Goal: Information Seeking & Learning: Learn about a topic

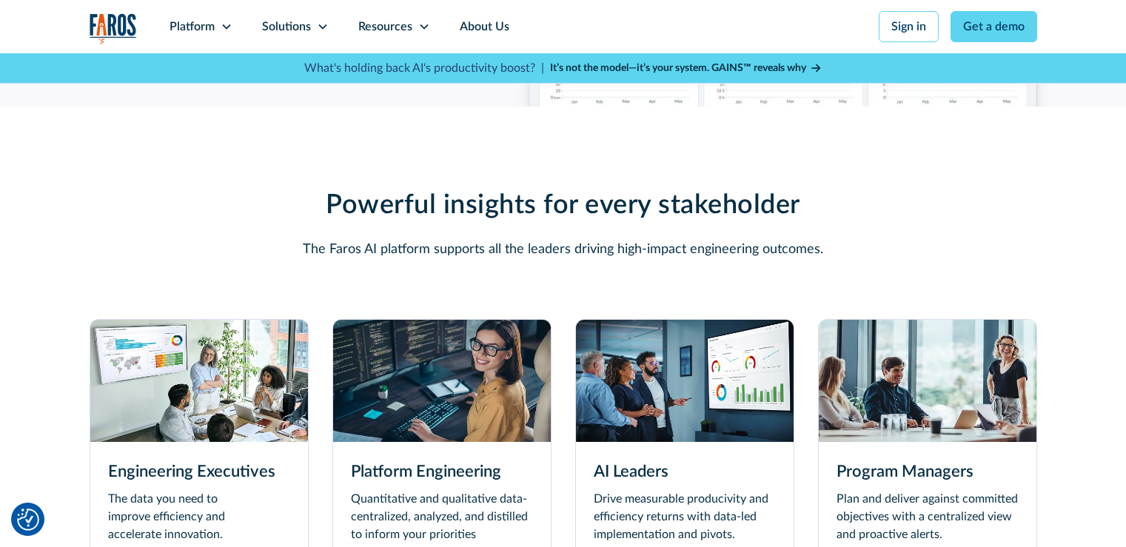
scroll to position [4145, 0]
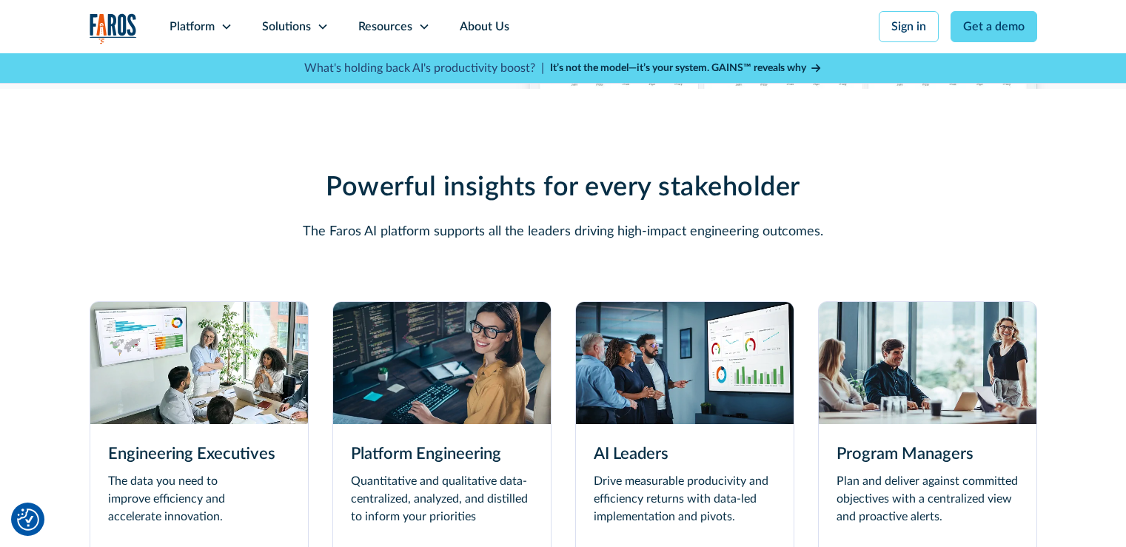
click at [911, 416] on img at bounding box center [928, 363] width 218 height 122
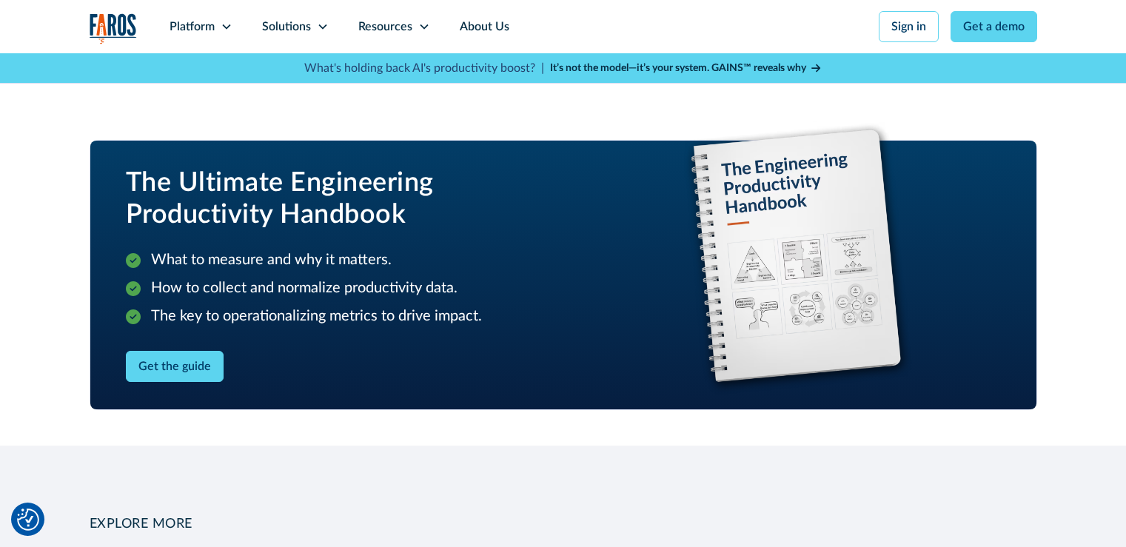
scroll to position [1999, 0]
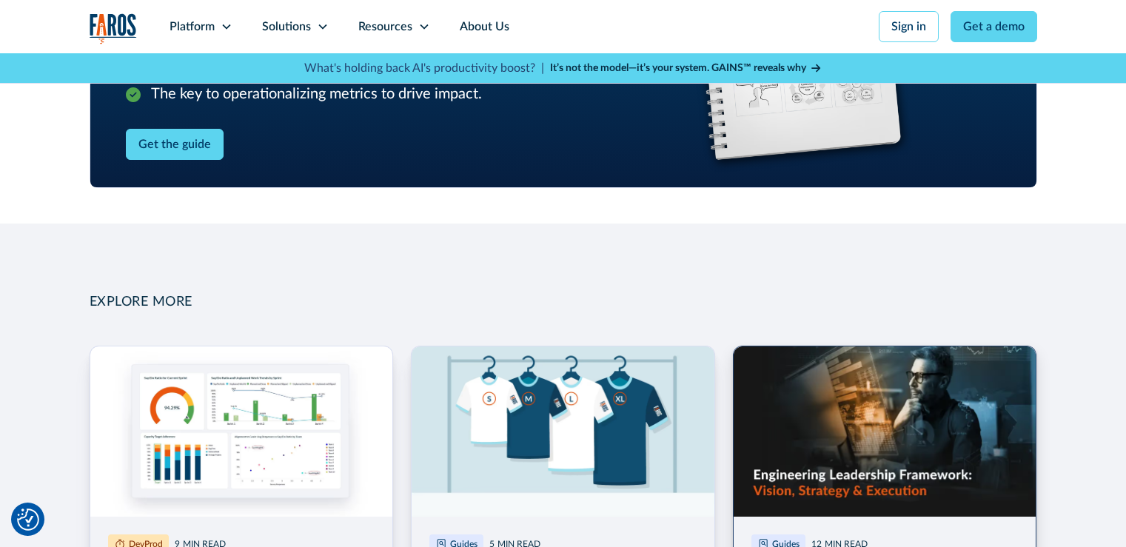
click at [973, 458] on link "More Blog Link" at bounding box center [885, 541] width 304 height 391
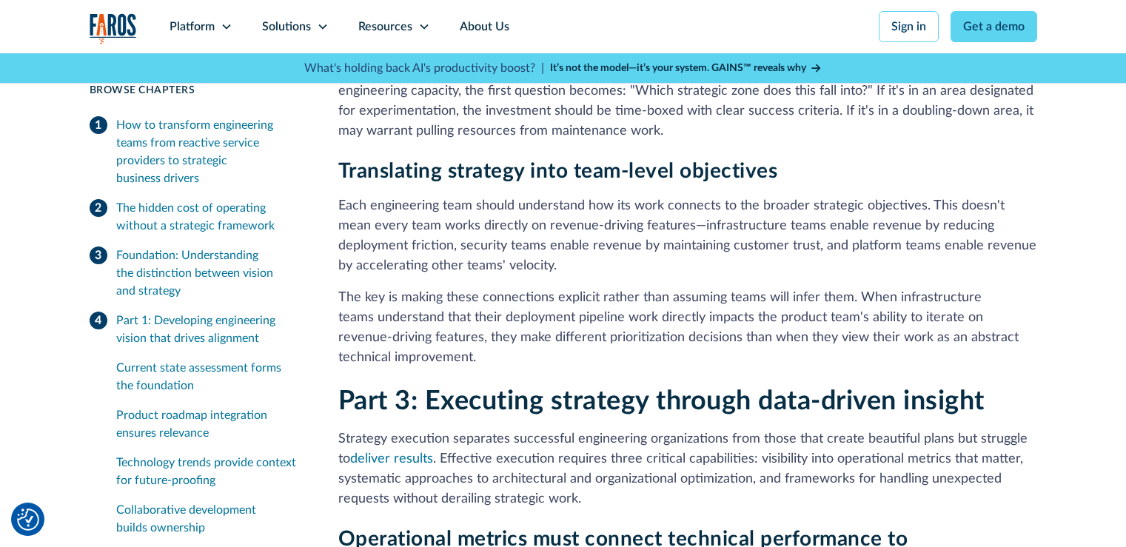
scroll to position [4441, 0]
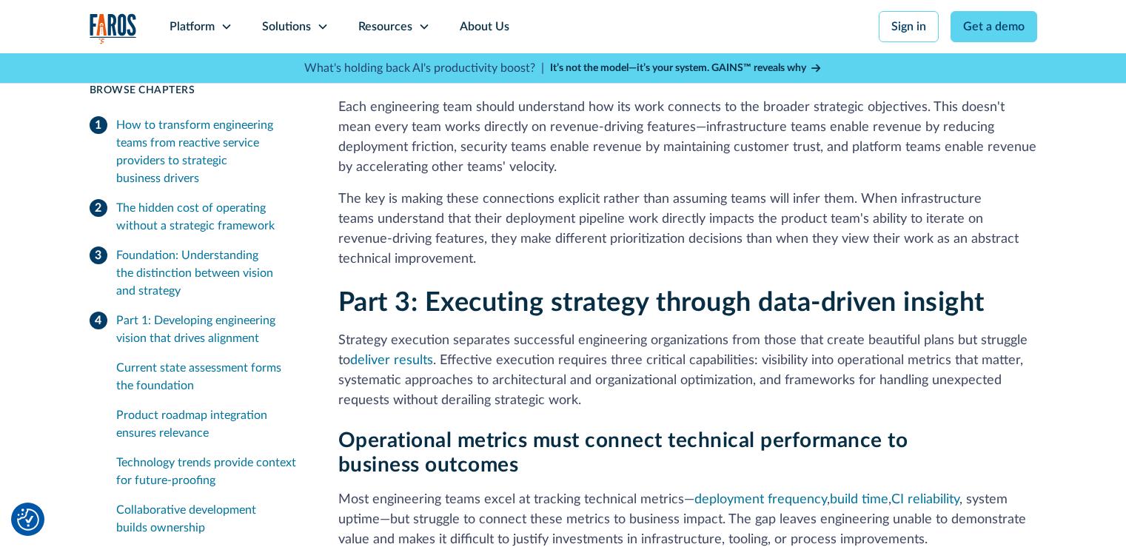
click at [232, 150] on div "How to transform engineering teams from reactive service providers to strategic…" at bounding box center [209, 151] width 187 height 71
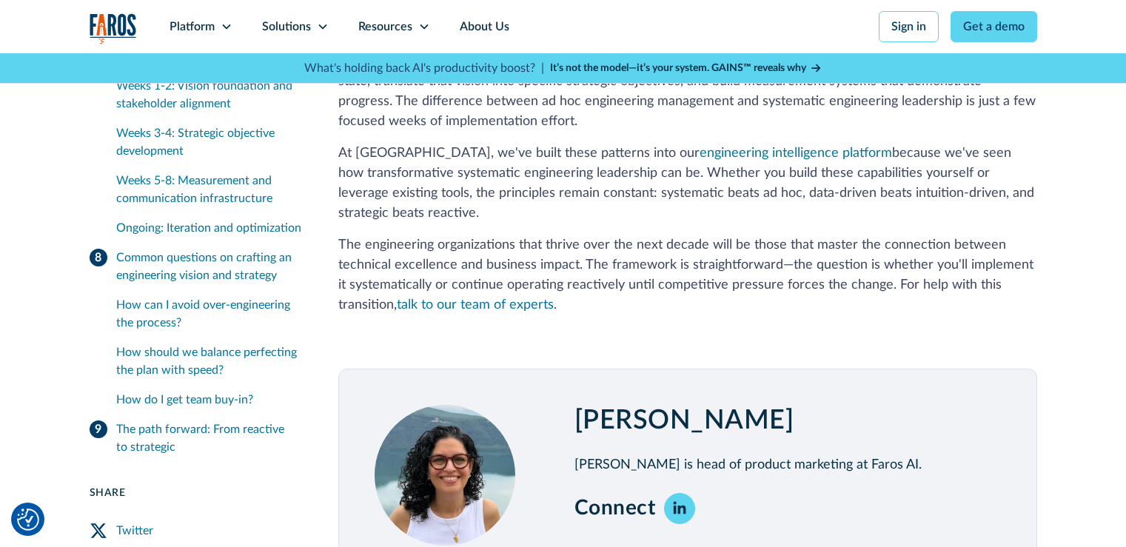
scroll to position [7994, 0]
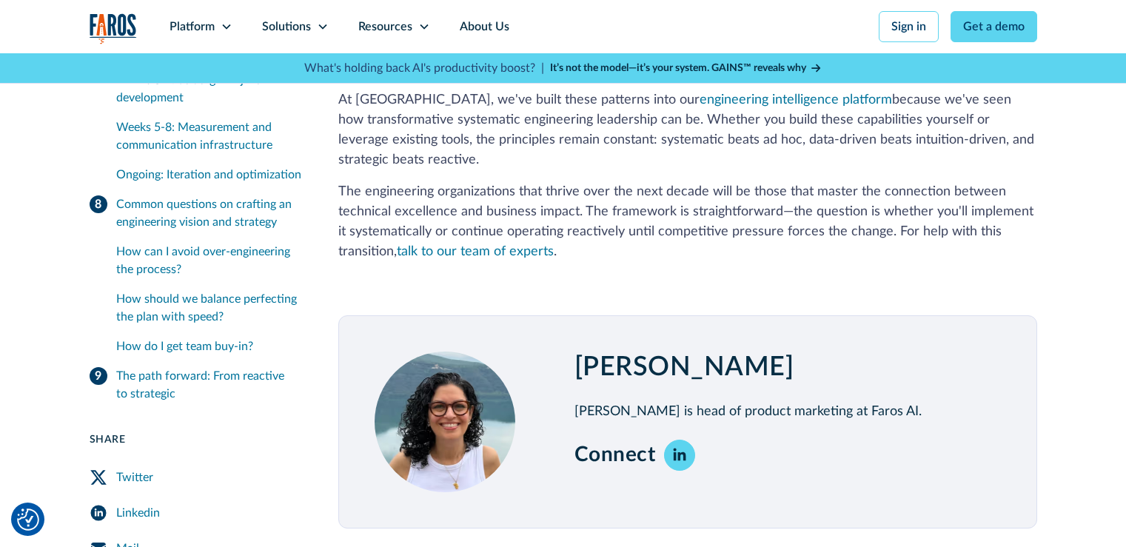
click at [237, 337] on div "How do I get team buy-in?" at bounding box center [209, 346] width 187 height 18
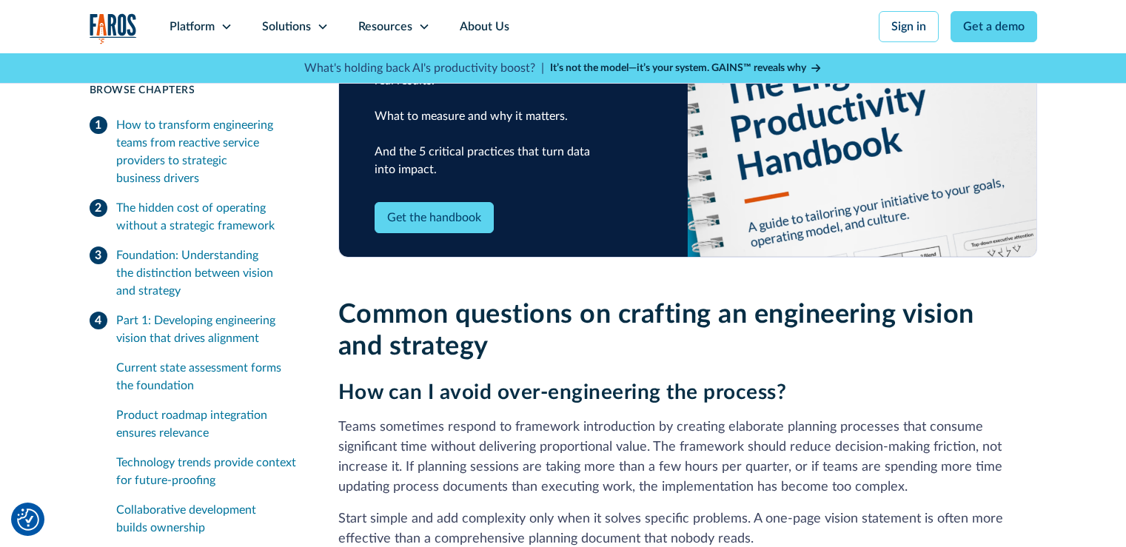
scroll to position [6649, 0]
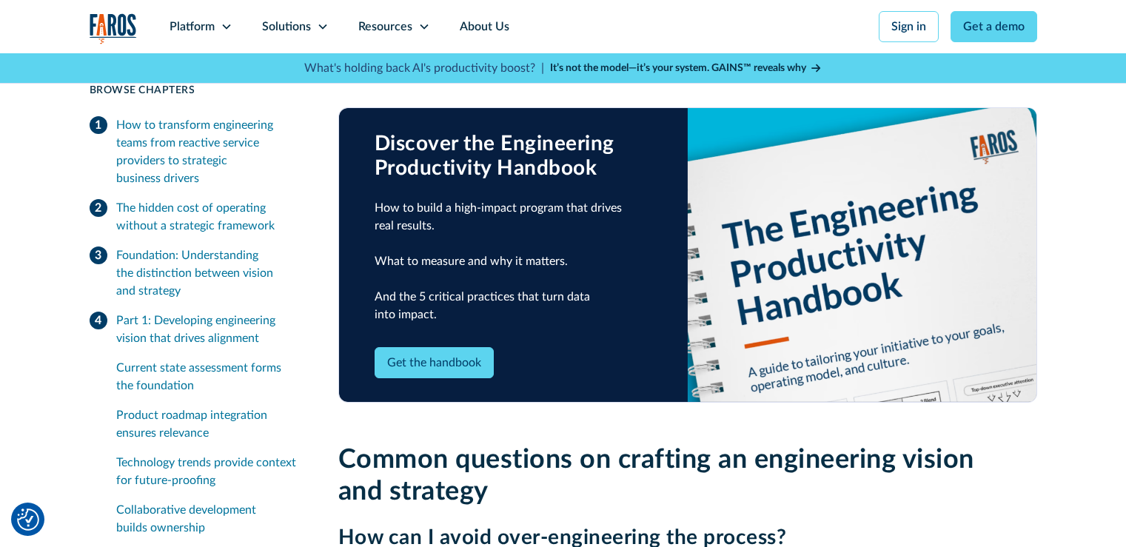
click at [624, 66] on strong "It’s not the model—it’s your system. GAINS™ reveals why" at bounding box center [678, 68] width 256 height 10
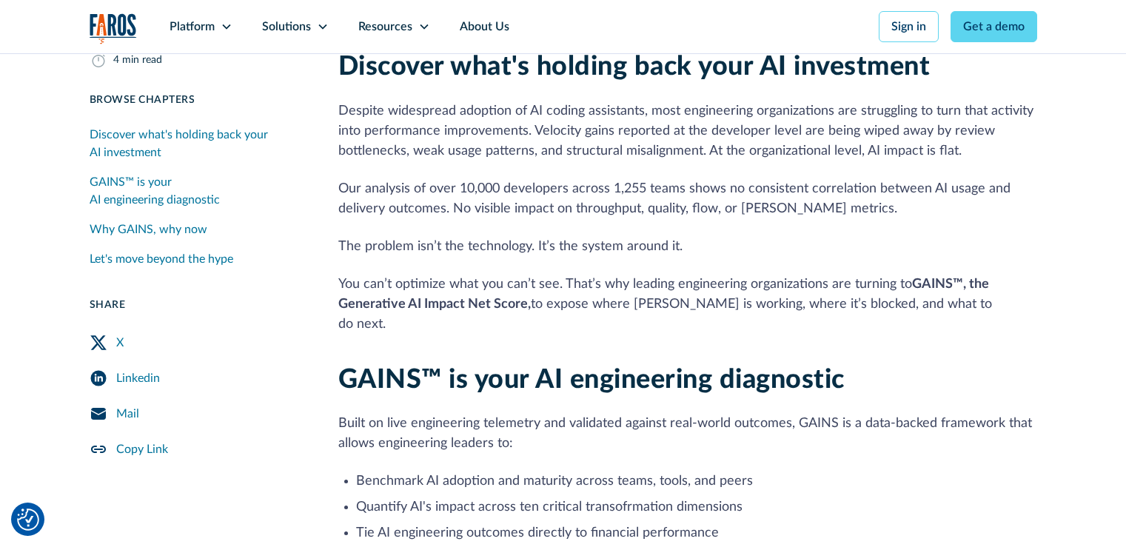
scroll to position [444, 0]
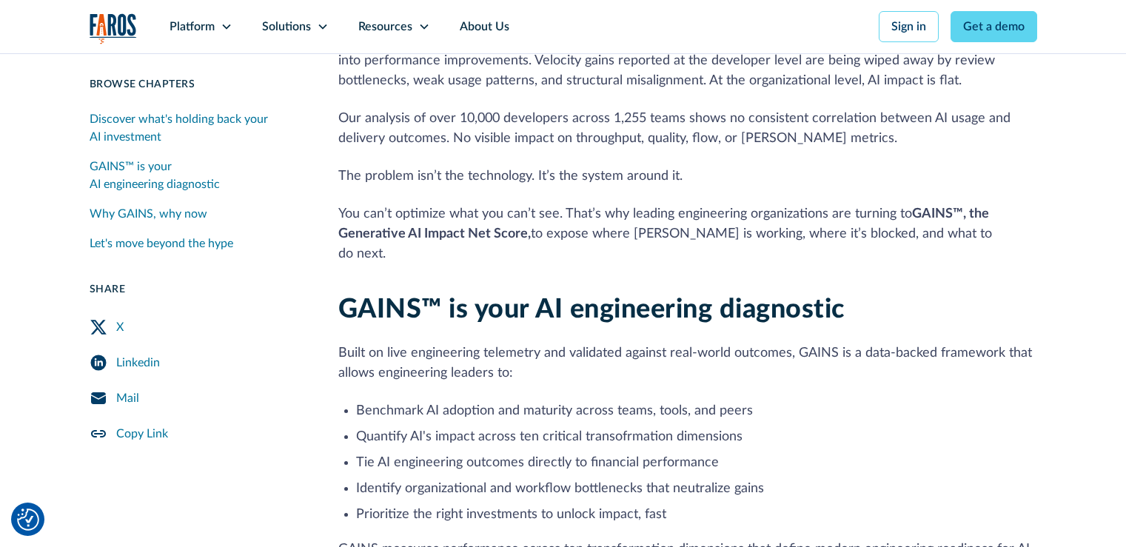
click at [127, 395] on div "Mail" at bounding box center [127, 398] width 23 height 18
